Goal: Information Seeking & Learning: Find specific fact

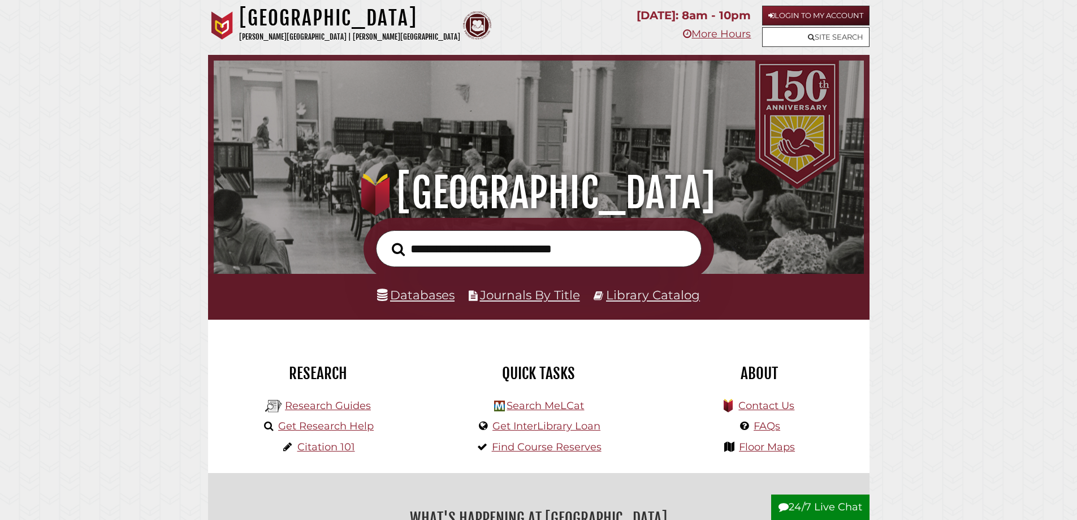
scroll to position [215, 645]
click at [425, 297] on link "Databases" at bounding box center [415, 294] width 77 height 15
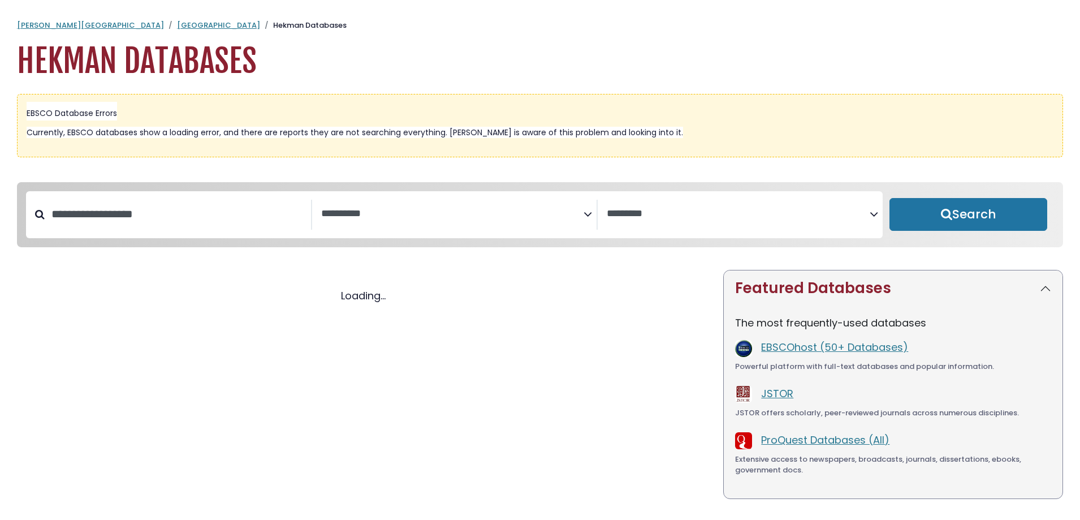
select select "Database Subject Filter"
select select "Database Vendors Filter"
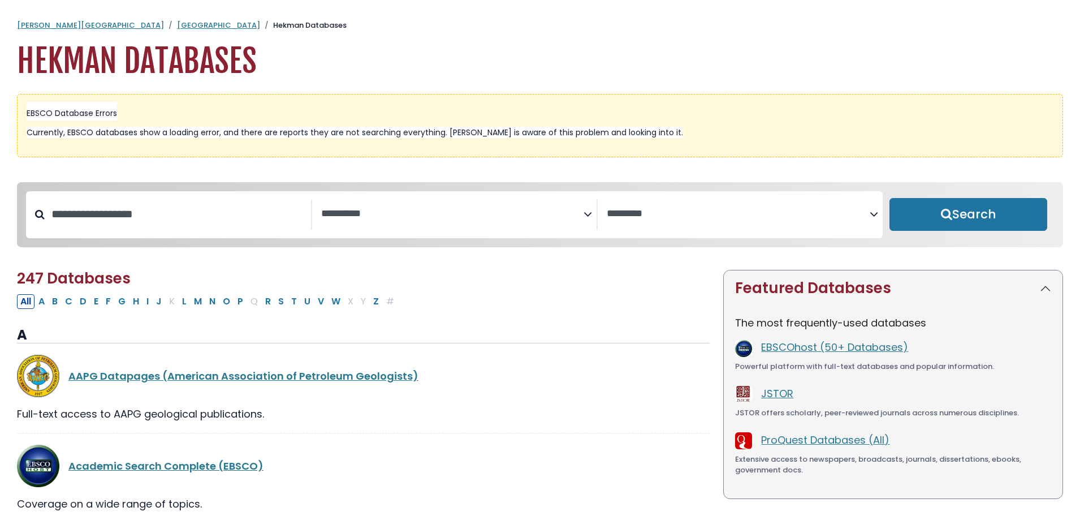
select select "Database Subject Filter"
select select "Database Vendors Filter"
click at [370, 213] on textarea "Search" at bounding box center [452, 214] width 263 height 12
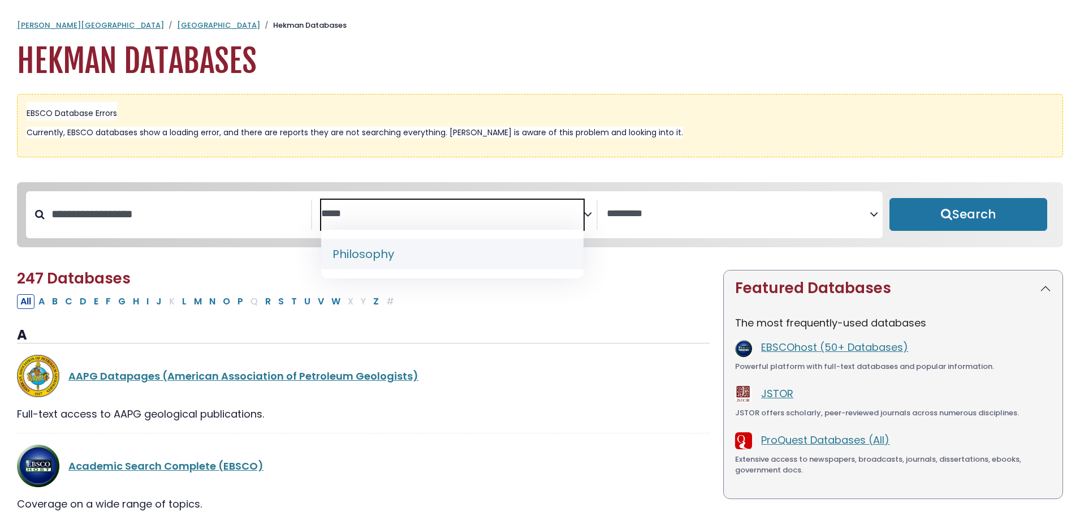
type textarea "*****"
select select "*****"
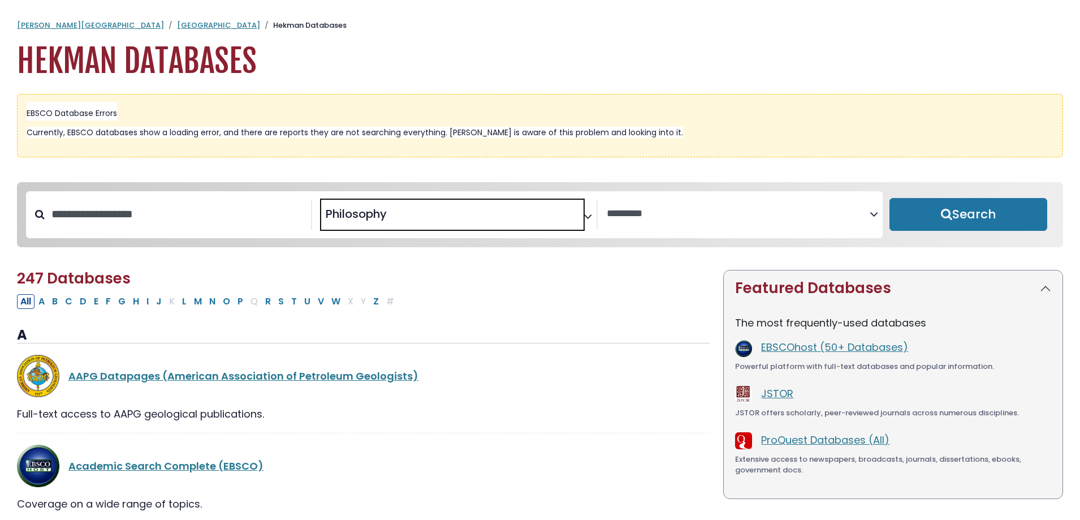
scroll to position [456, 0]
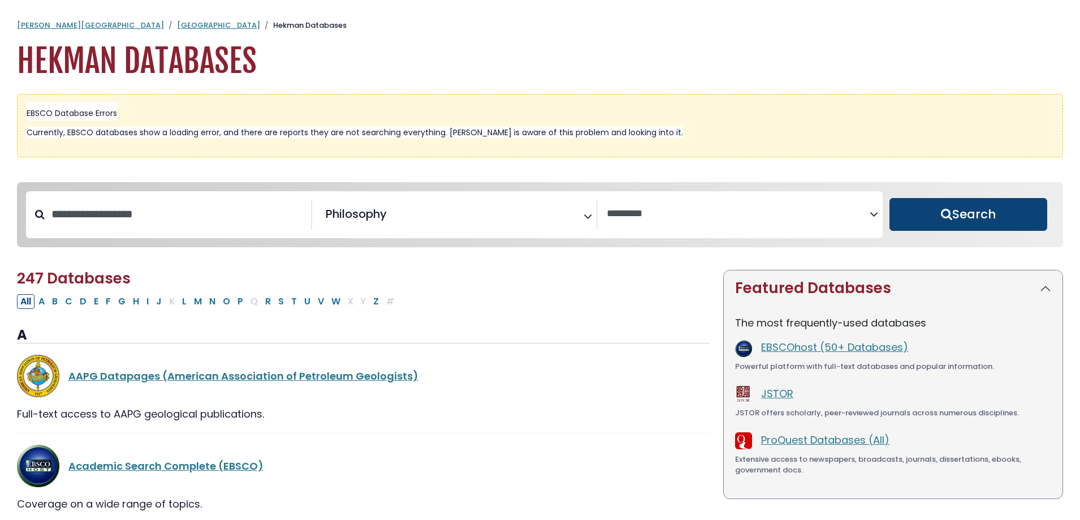
click at [958, 217] on button "Search" at bounding box center [968, 214] width 158 height 33
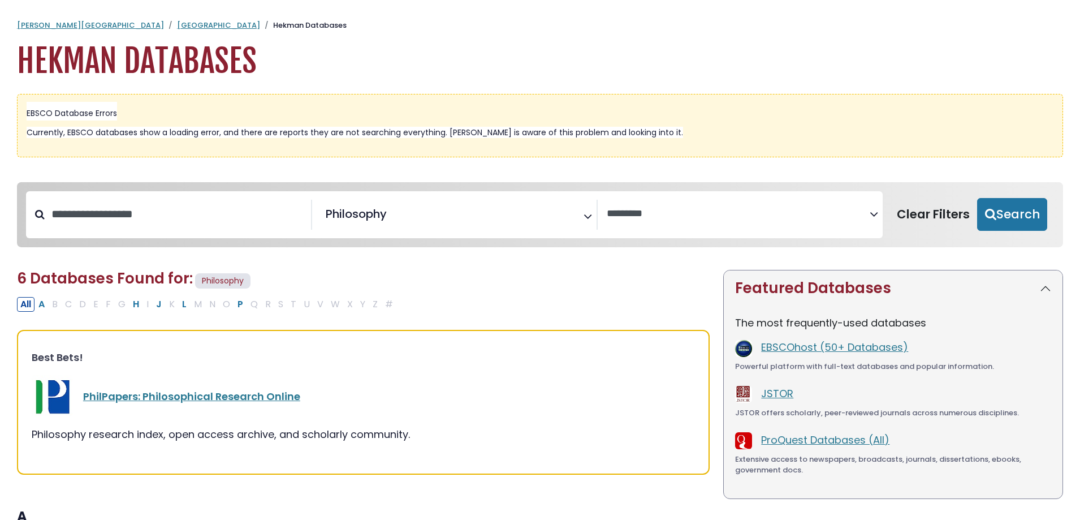
select select "Database Vendors Filter"
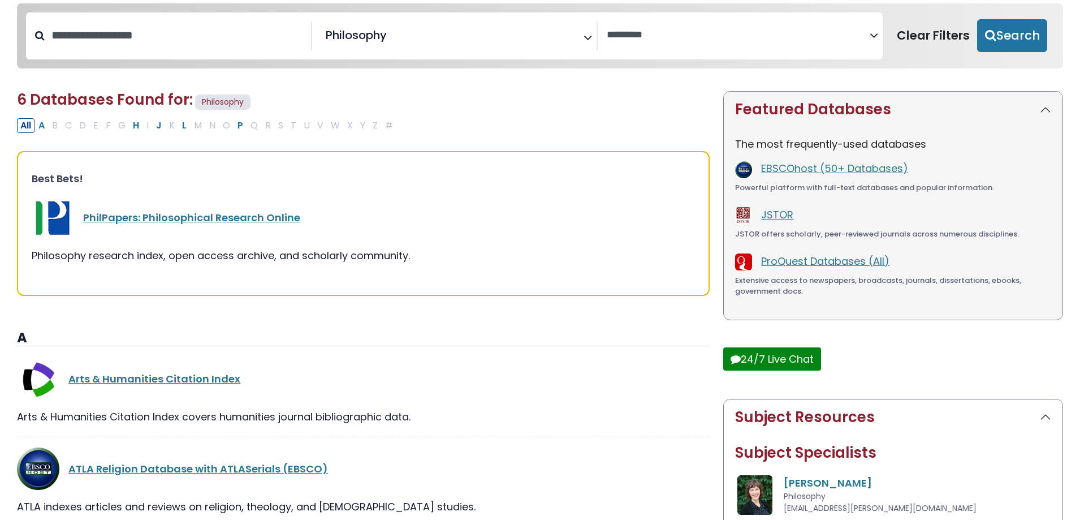
scroll to position [334, 0]
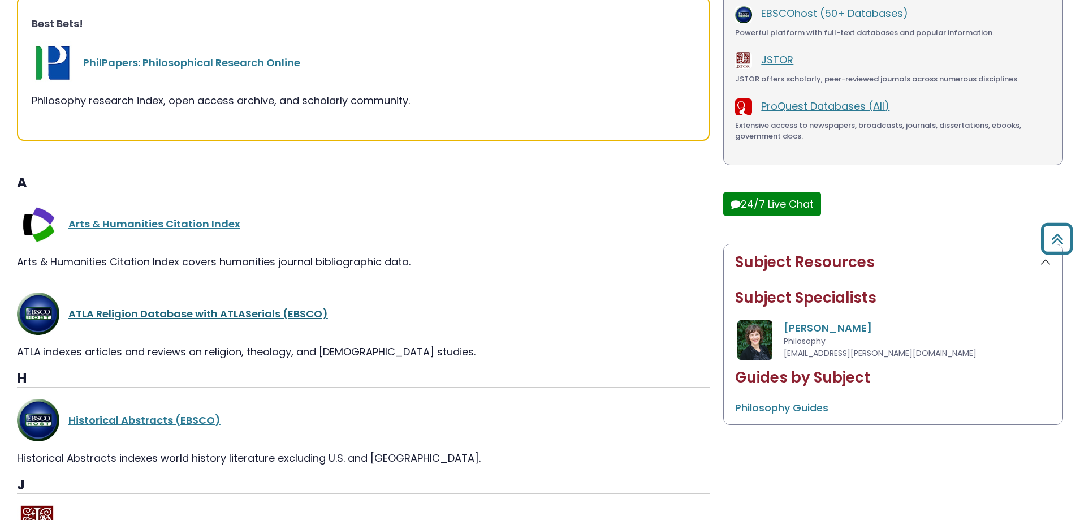
click at [261, 310] on link "ATLA Religion Database with ATLASerials (EBSCO)" at bounding box center [198, 313] width 260 height 14
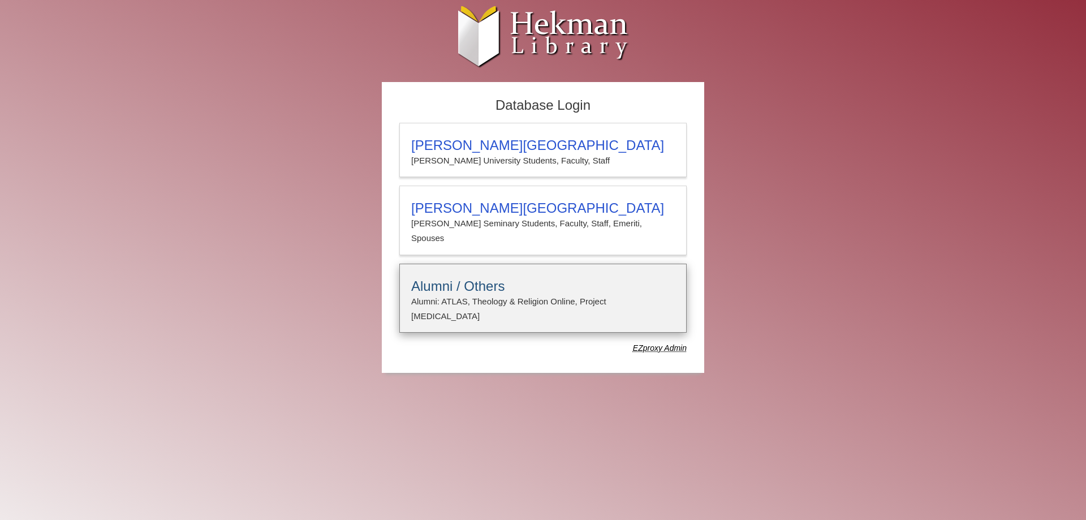
click at [490, 278] on h3 "Alumni / Others" at bounding box center [542, 286] width 263 height 16
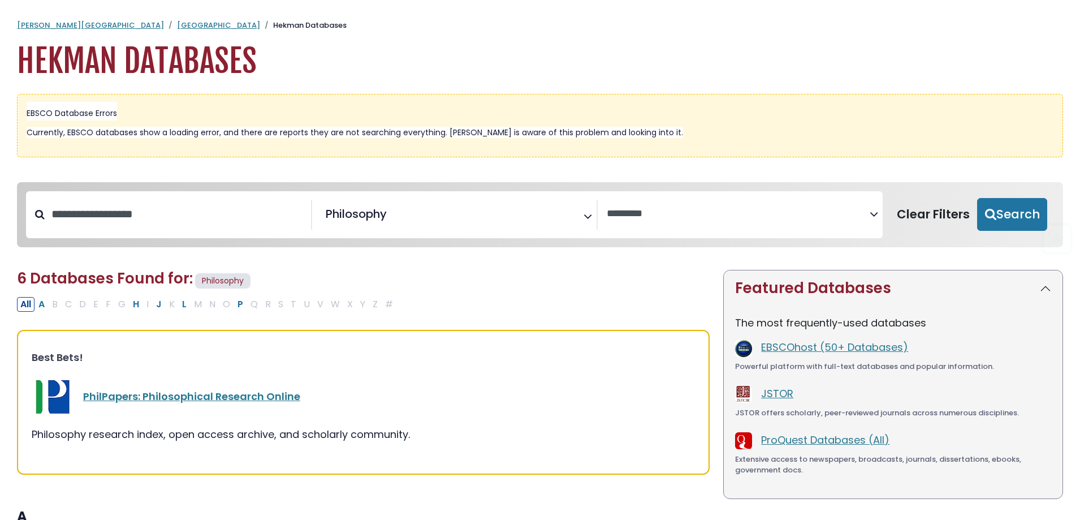
select select "Database Vendors Filter"
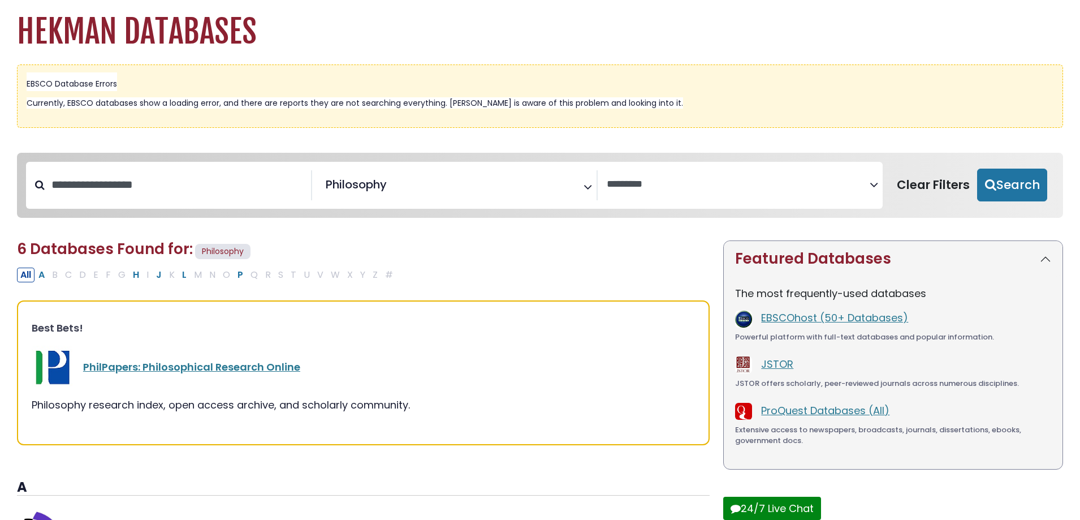
scroll to position [57, 0]
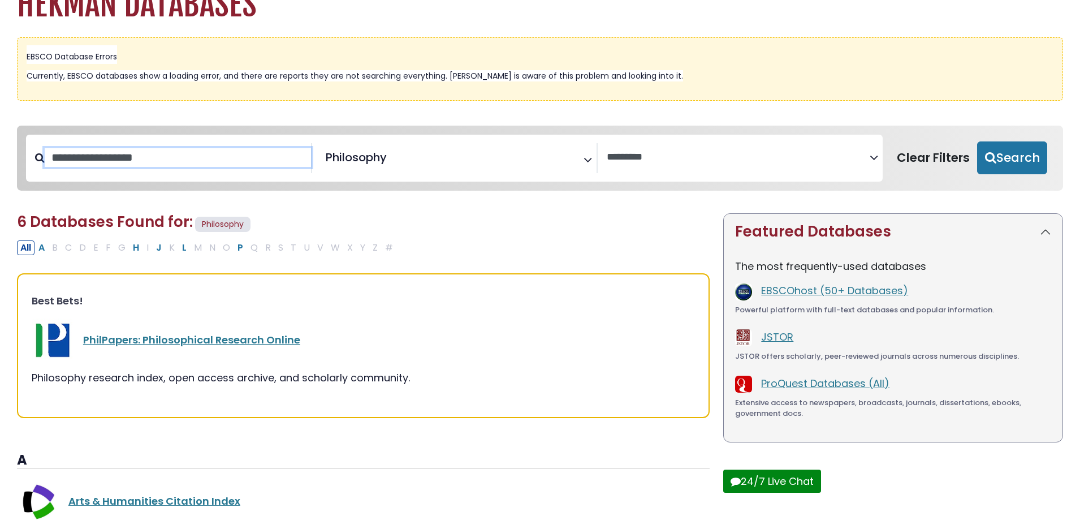
click at [141, 164] on input "Search database by title or keyword" at bounding box center [178, 157] width 266 height 19
click at [872, 156] on icon "Search filters" at bounding box center [874, 156] width 8 height 17
click at [165, 158] on input "Search database by title or keyword" at bounding box center [178, 157] width 266 height 19
type input "**********"
click at [977, 141] on button "Search" at bounding box center [1012, 157] width 70 height 33
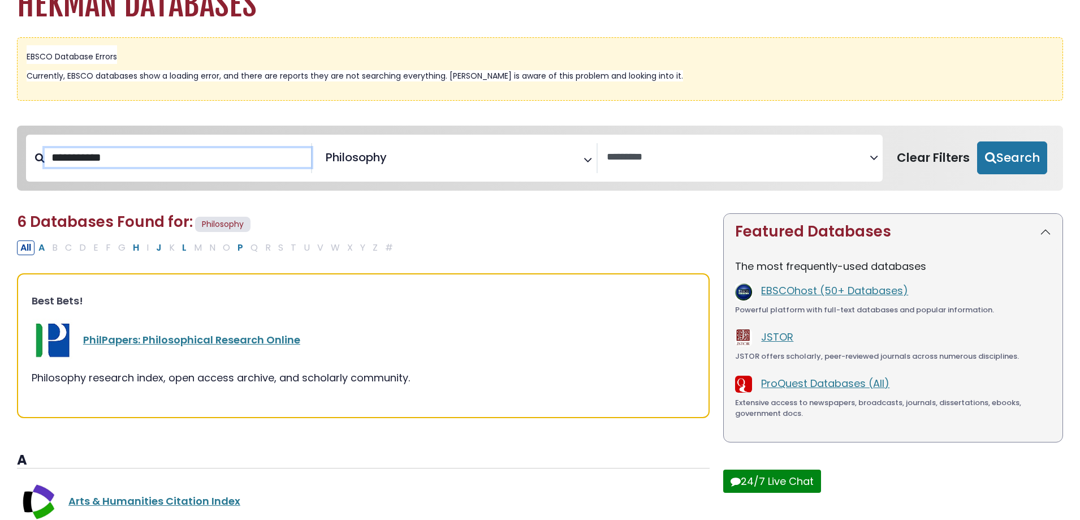
select select "Database Vendors Filter"
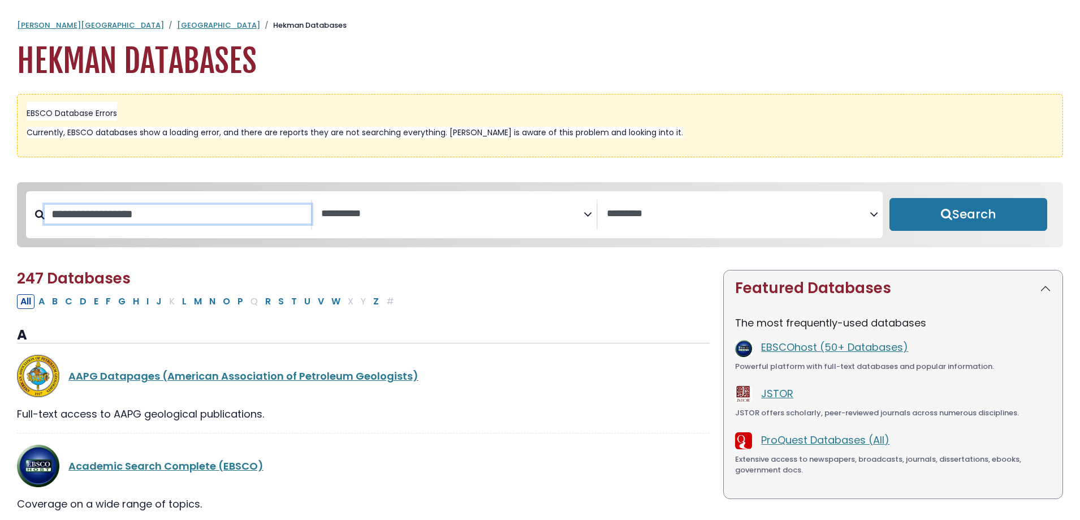
select select "Database Subject Filter"
select select "Database Vendors Filter"
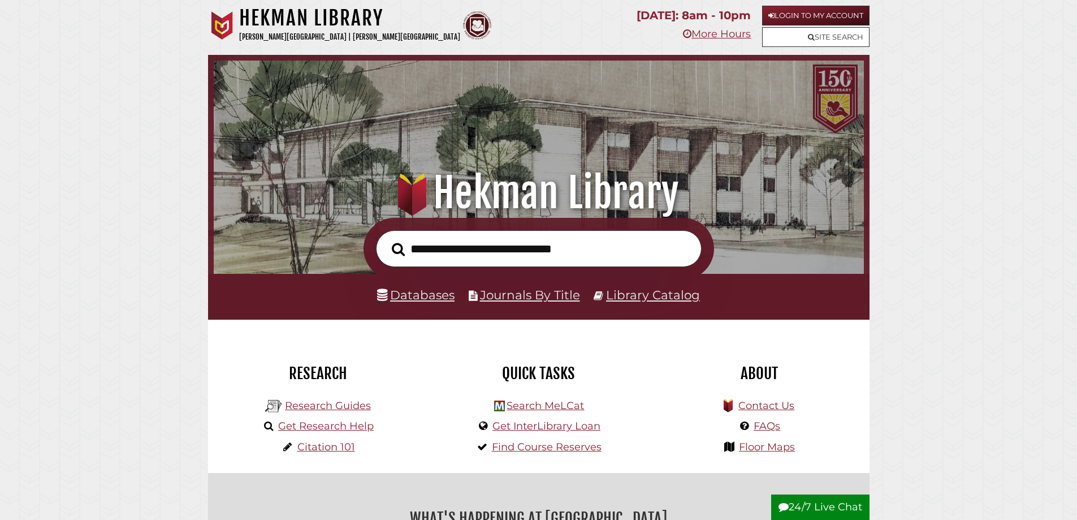
scroll to position [215, 645]
click at [487, 253] on input "text" at bounding box center [539, 248] width 326 height 37
type input "**********"
click at [386, 239] on button "Search" at bounding box center [398, 249] width 24 height 20
